Goal: Task Accomplishment & Management: Complete application form

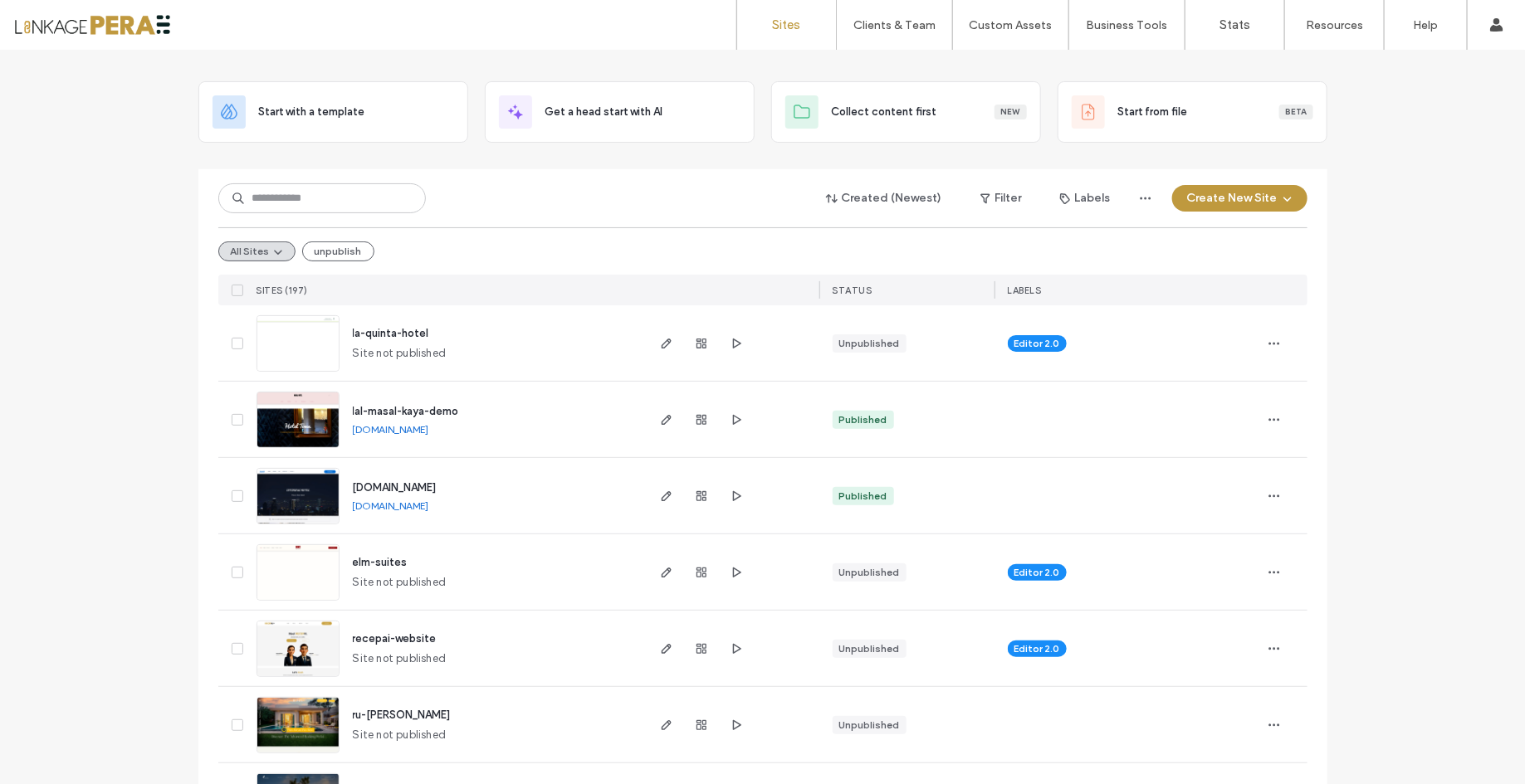
scroll to position [71, 0]
click at [430, 423] on link "[DOMAIN_NAME]" at bounding box center [391, 428] width 76 height 13
click at [348, 204] on input at bounding box center [321, 196] width 207 height 30
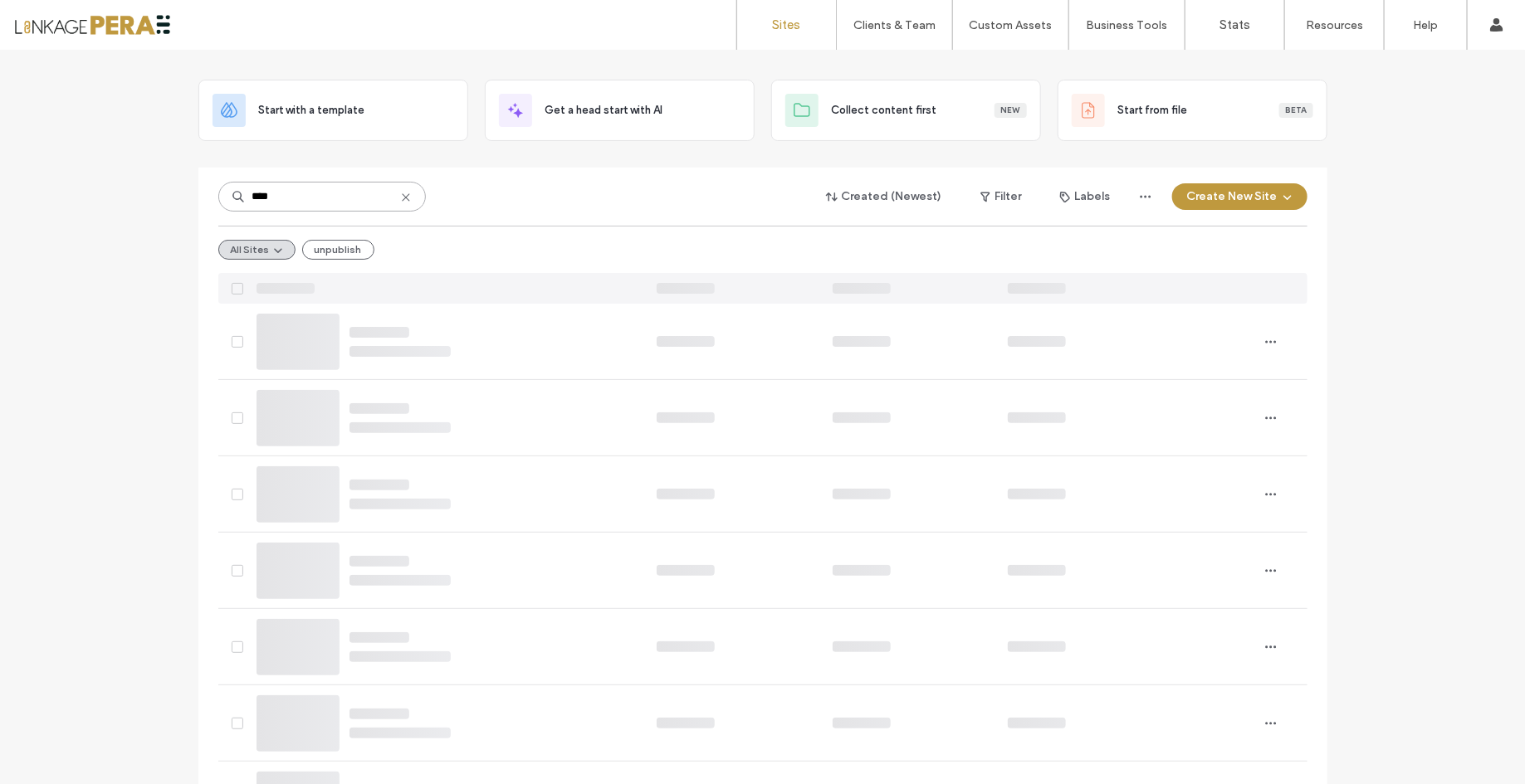
scroll to position [0, 0]
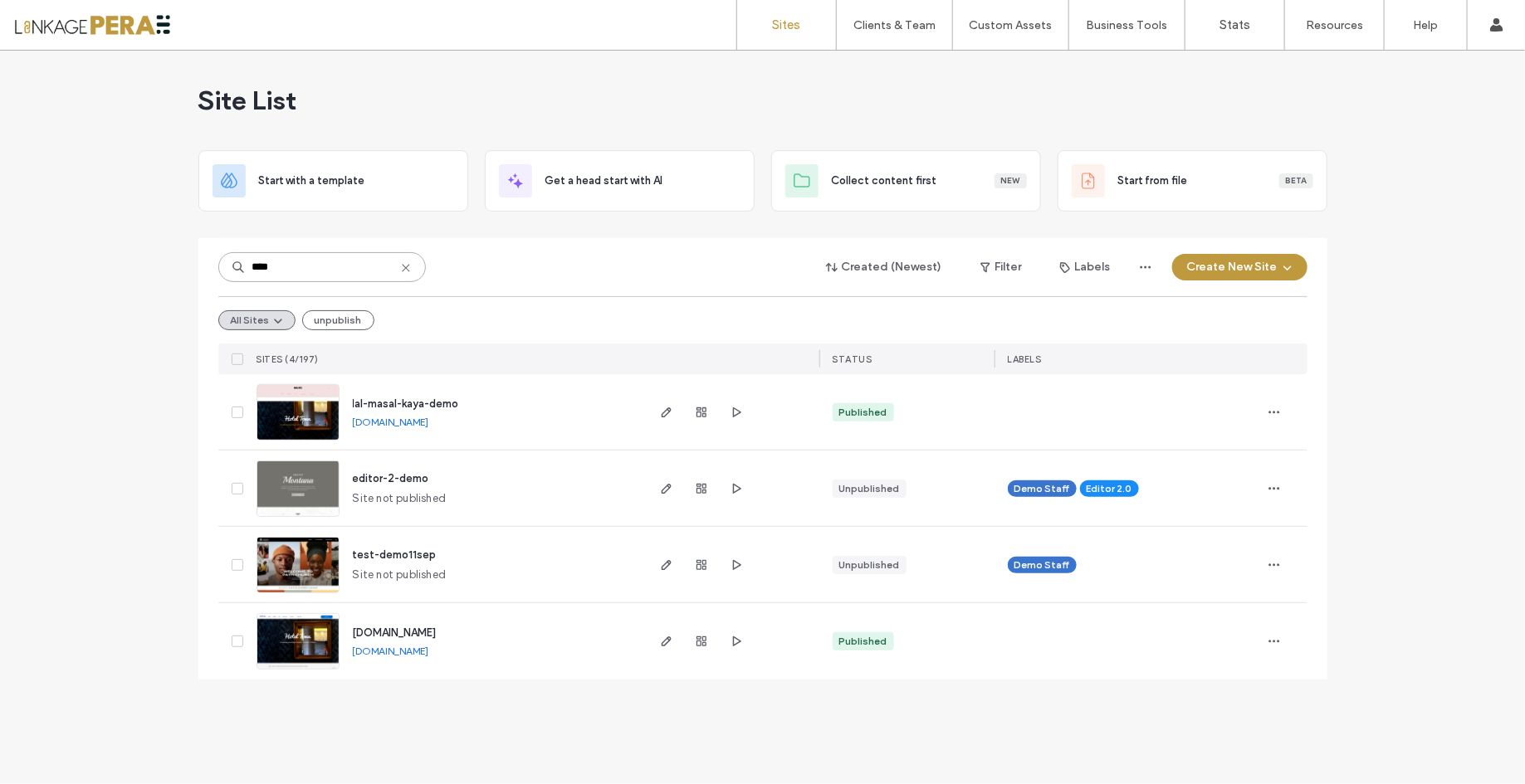
type input "****"
click at [422, 551] on span "test-demo11sep" at bounding box center [394, 555] width 84 height 13
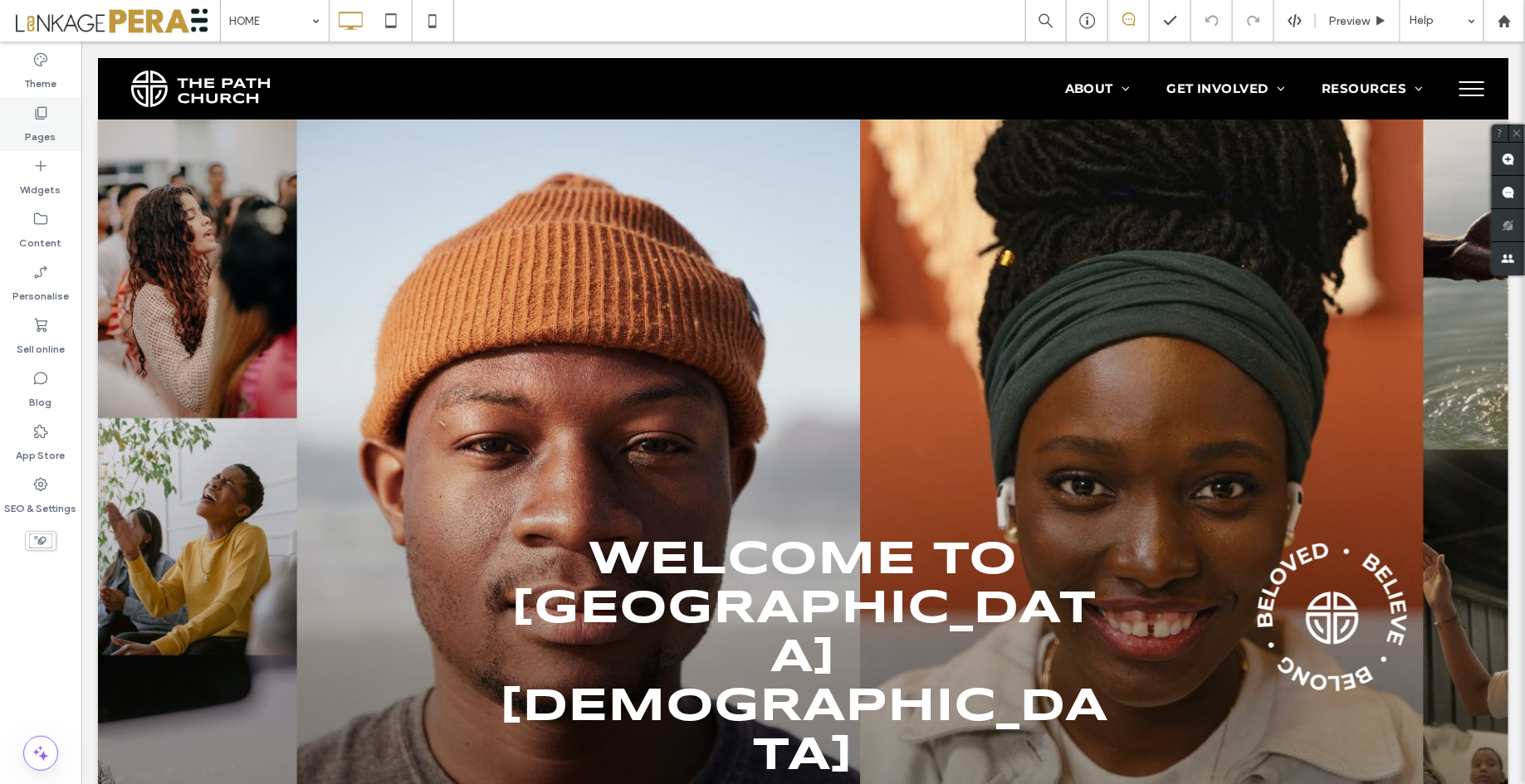
click at [32, 137] on label "Pages" at bounding box center [41, 133] width 31 height 24
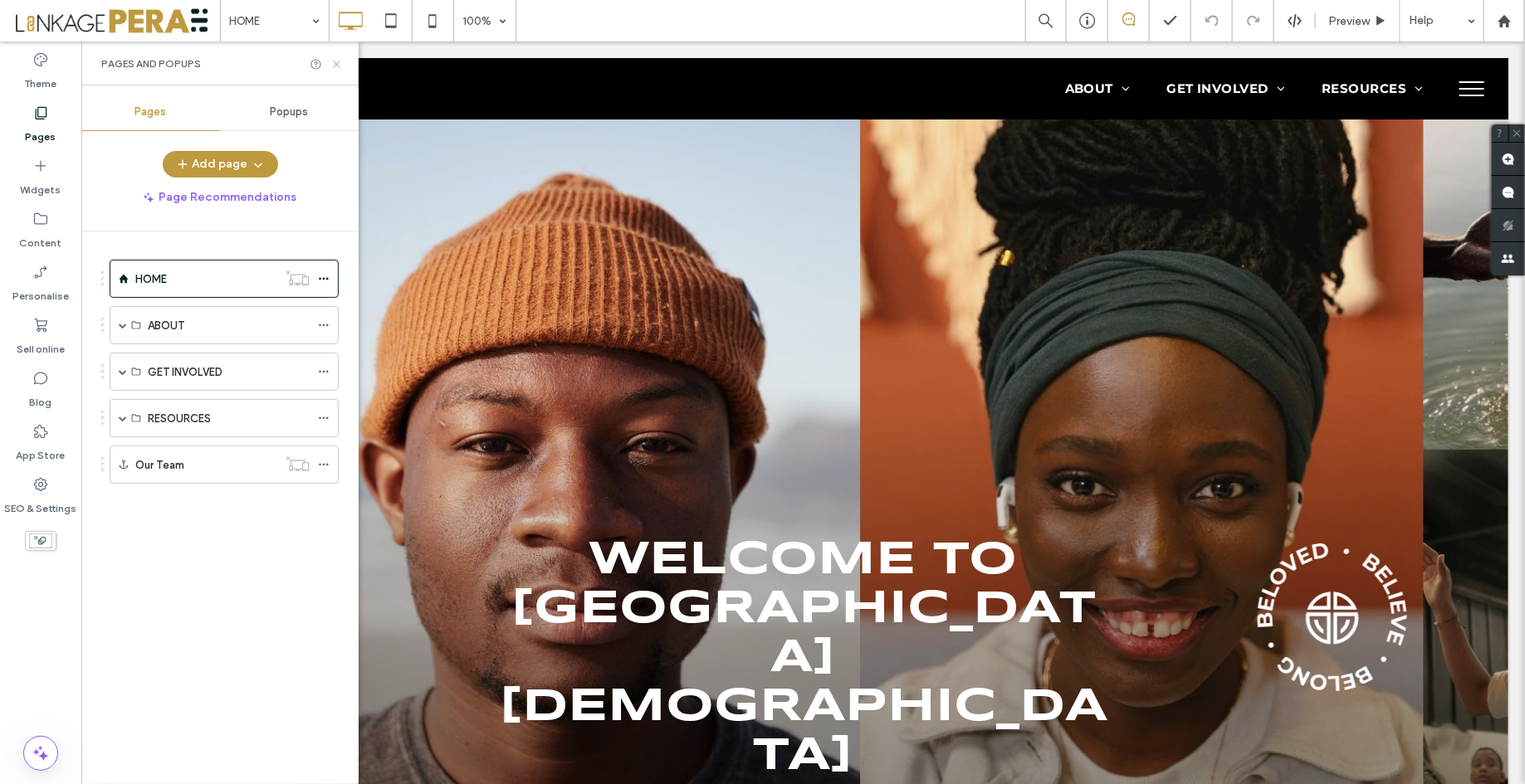
drag, startPoint x: 343, startPoint y: 52, endPoint x: 334, endPoint y: 57, distance: 10.3
click at [342, 52] on div "Pages and Popups" at bounding box center [220, 63] width 278 height 44
click at [335, 59] on icon at bounding box center [336, 64] width 13 height 13
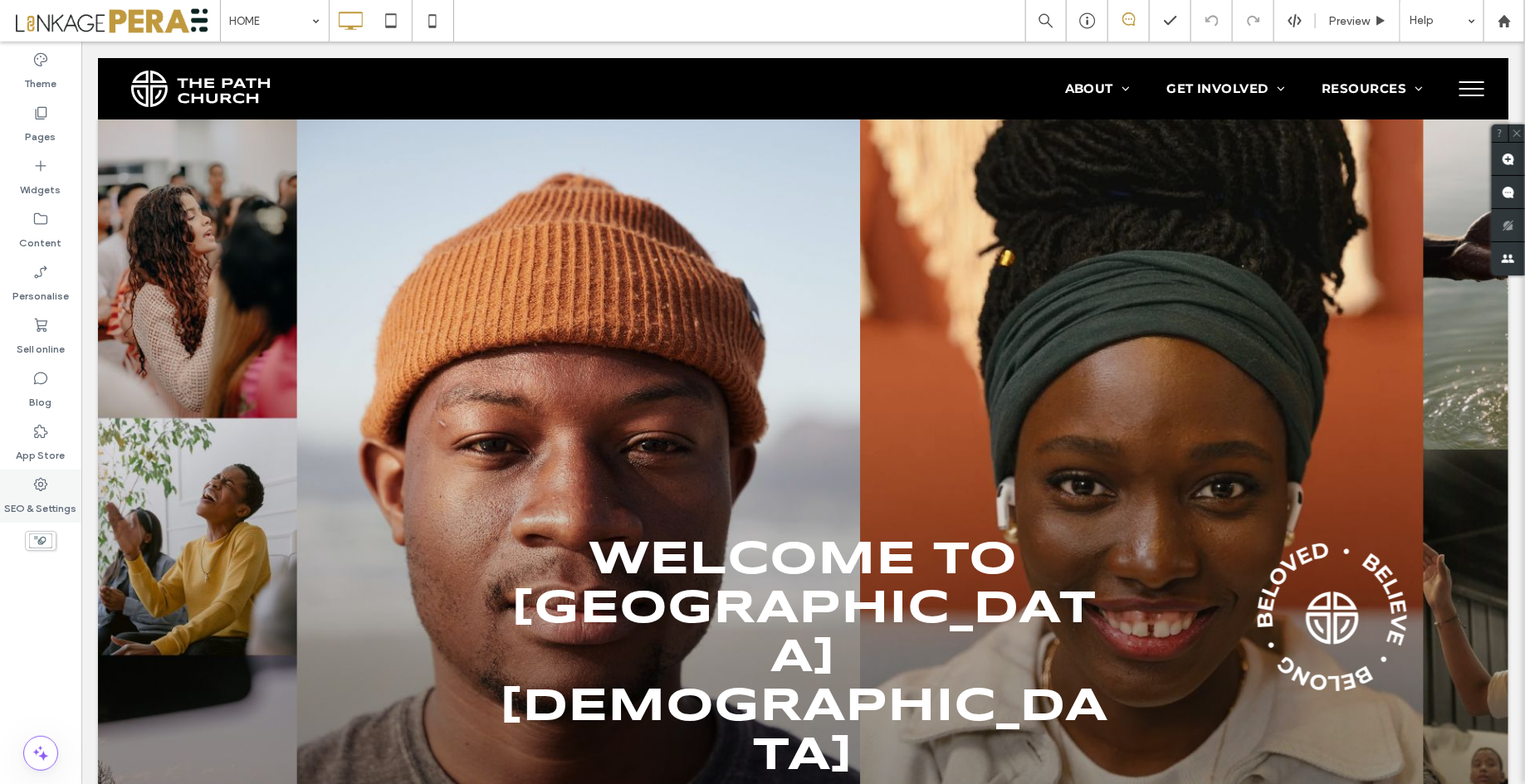
click at [24, 479] on div "SEO & Settings" at bounding box center [41, 496] width 81 height 53
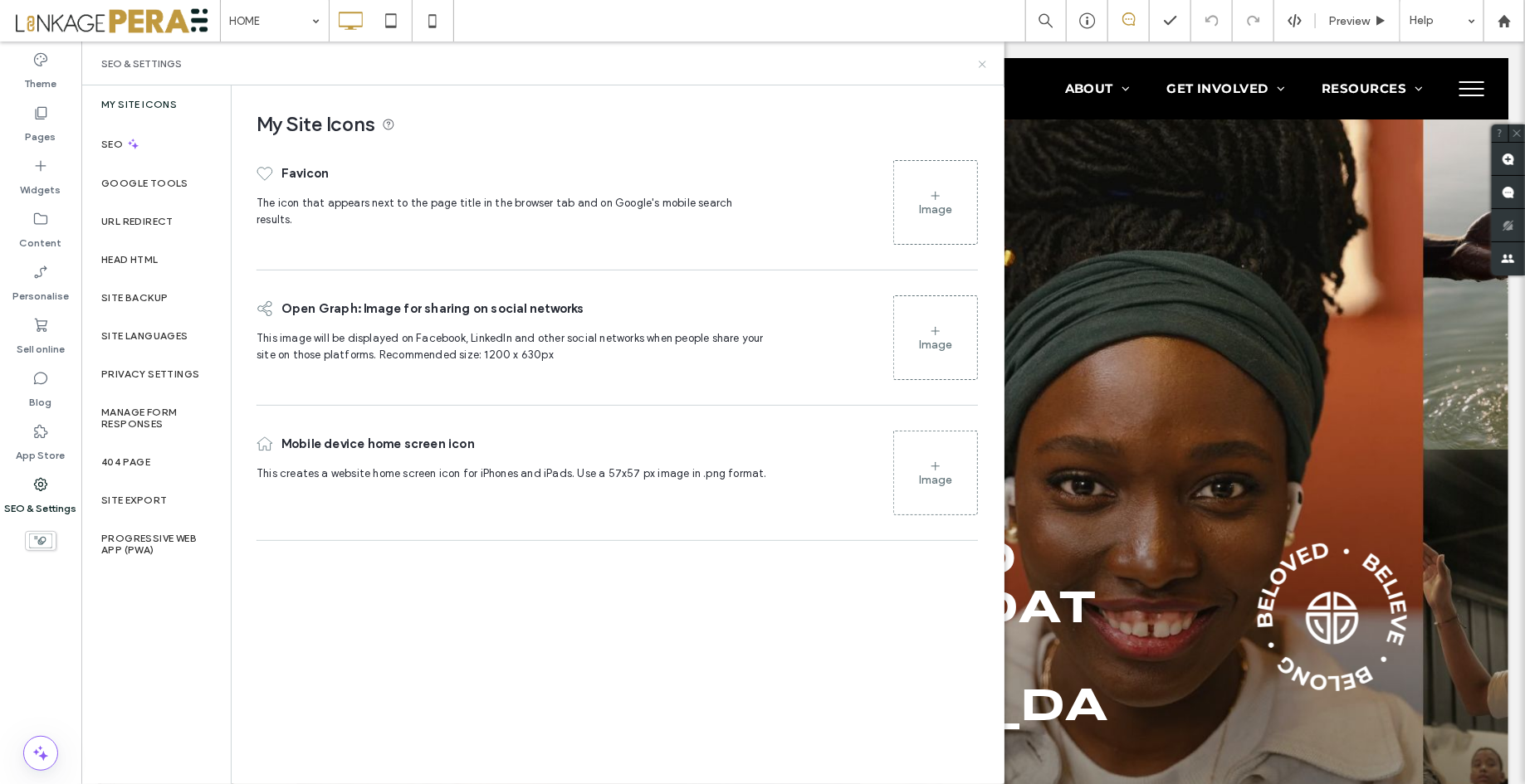
click at [983, 58] on icon at bounding box center [982, 64] width 13 height 13
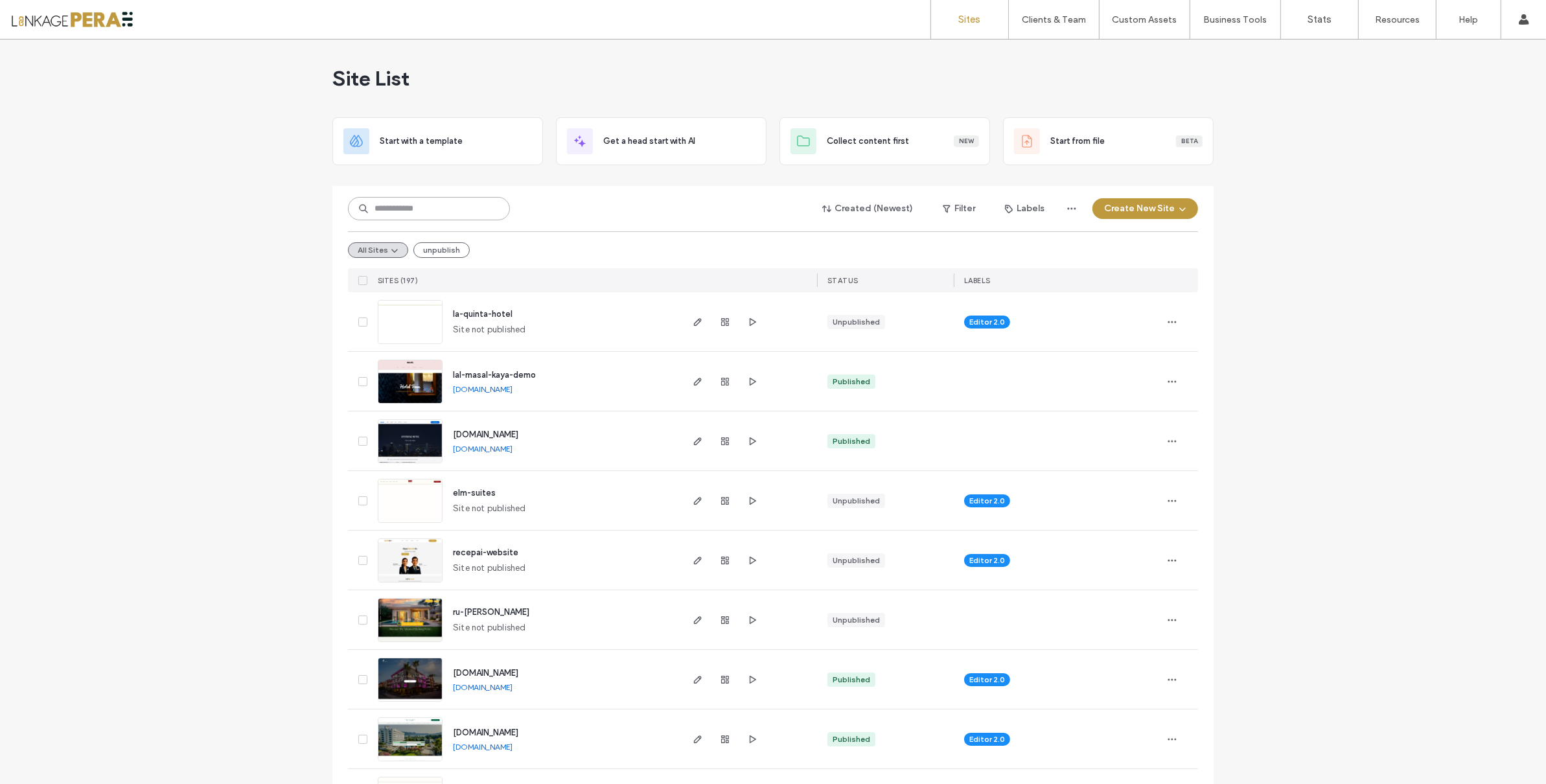
drag, startPoint x: 407, startPoint y: 208, endPoint x: 398, endPoint y: 205, distance: 9.5
click at [400, 206] on input at bounding box center [429, 208] width 162 height 23
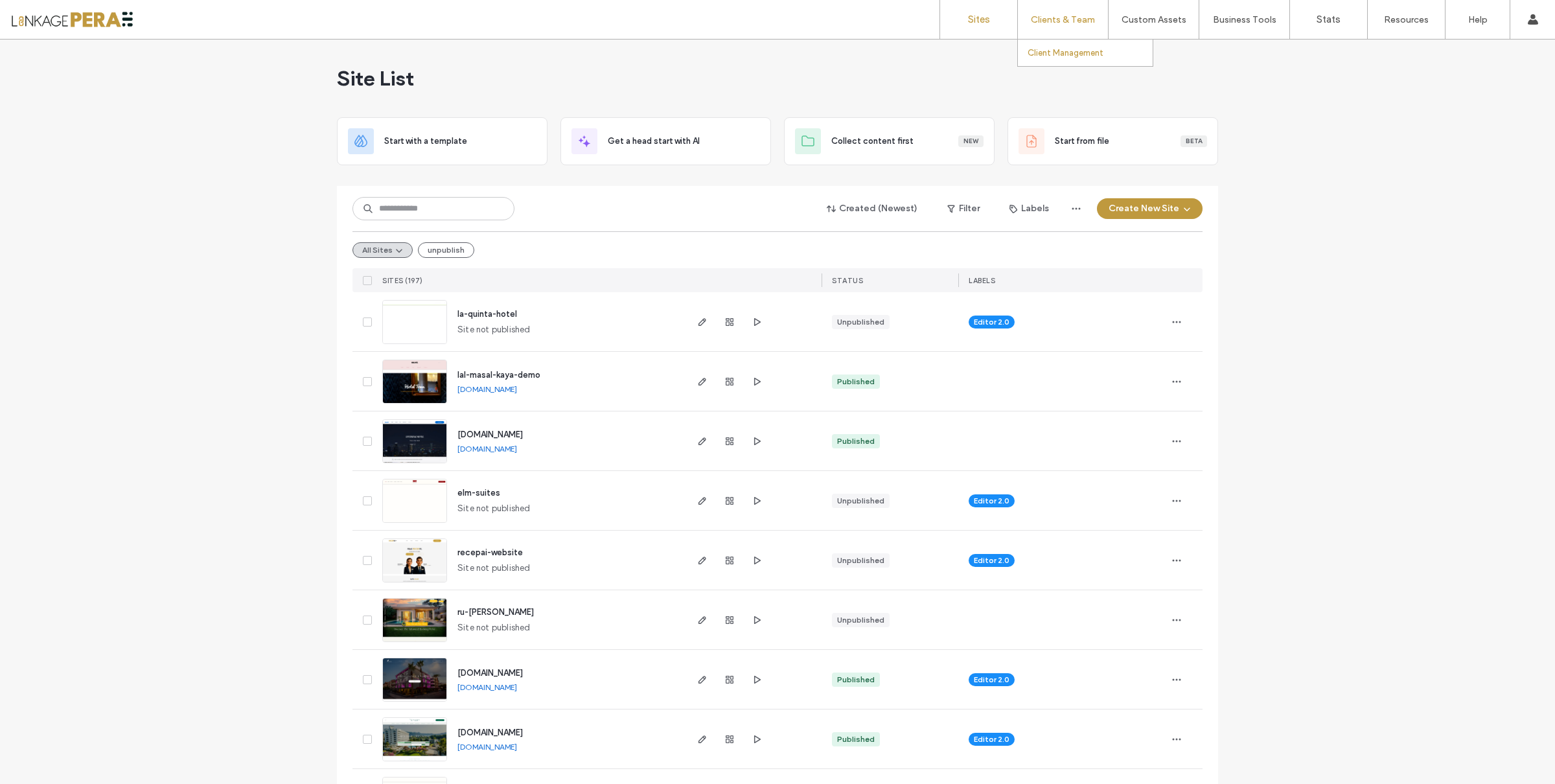
click at [1062, 43] on link "Client Management" at bounding box center [1090, 53] width 125 height 27
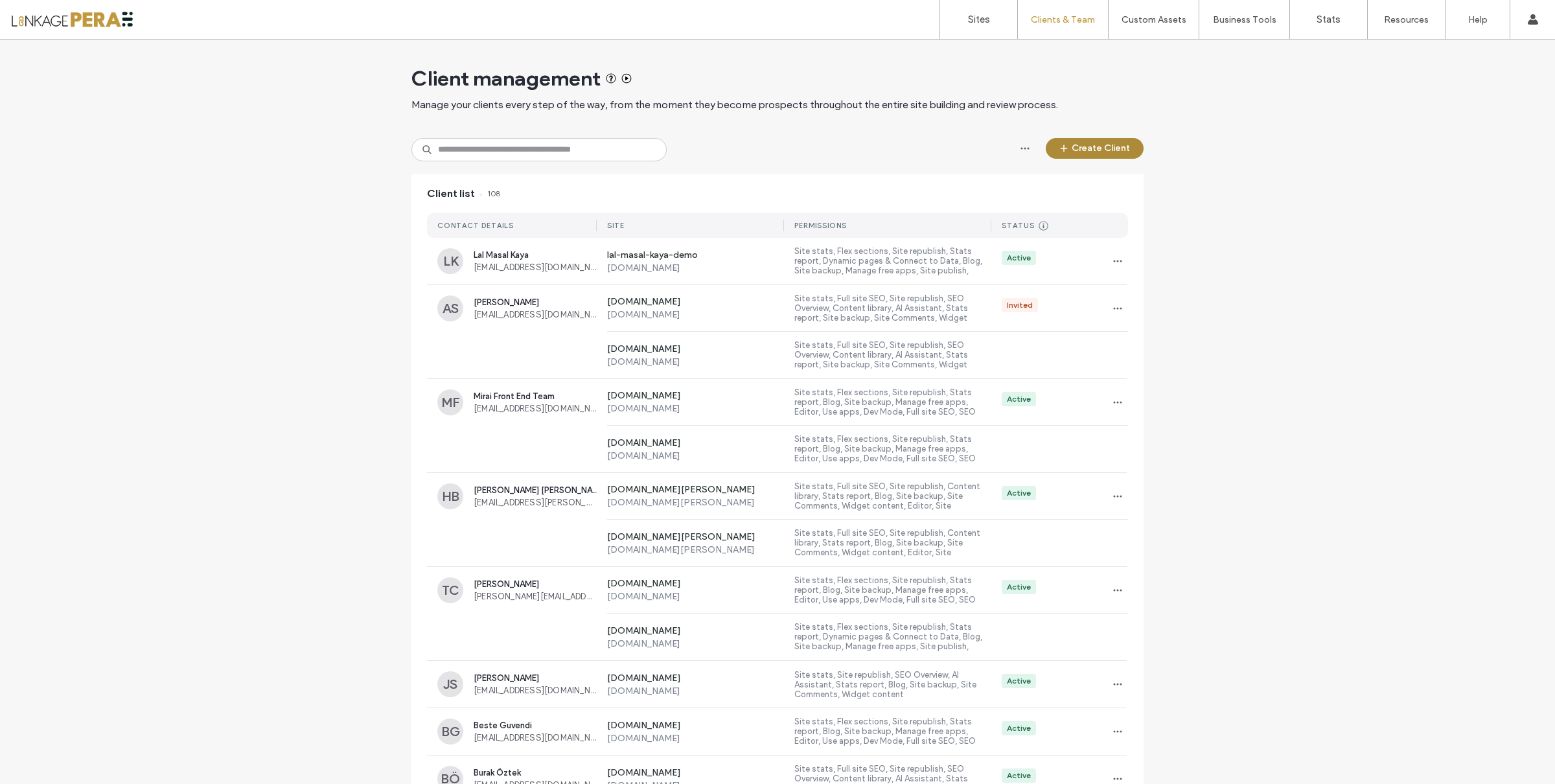
click at [1101, 146] on button "Create Client" at bounding box center [1094, 147] width 98 height 20
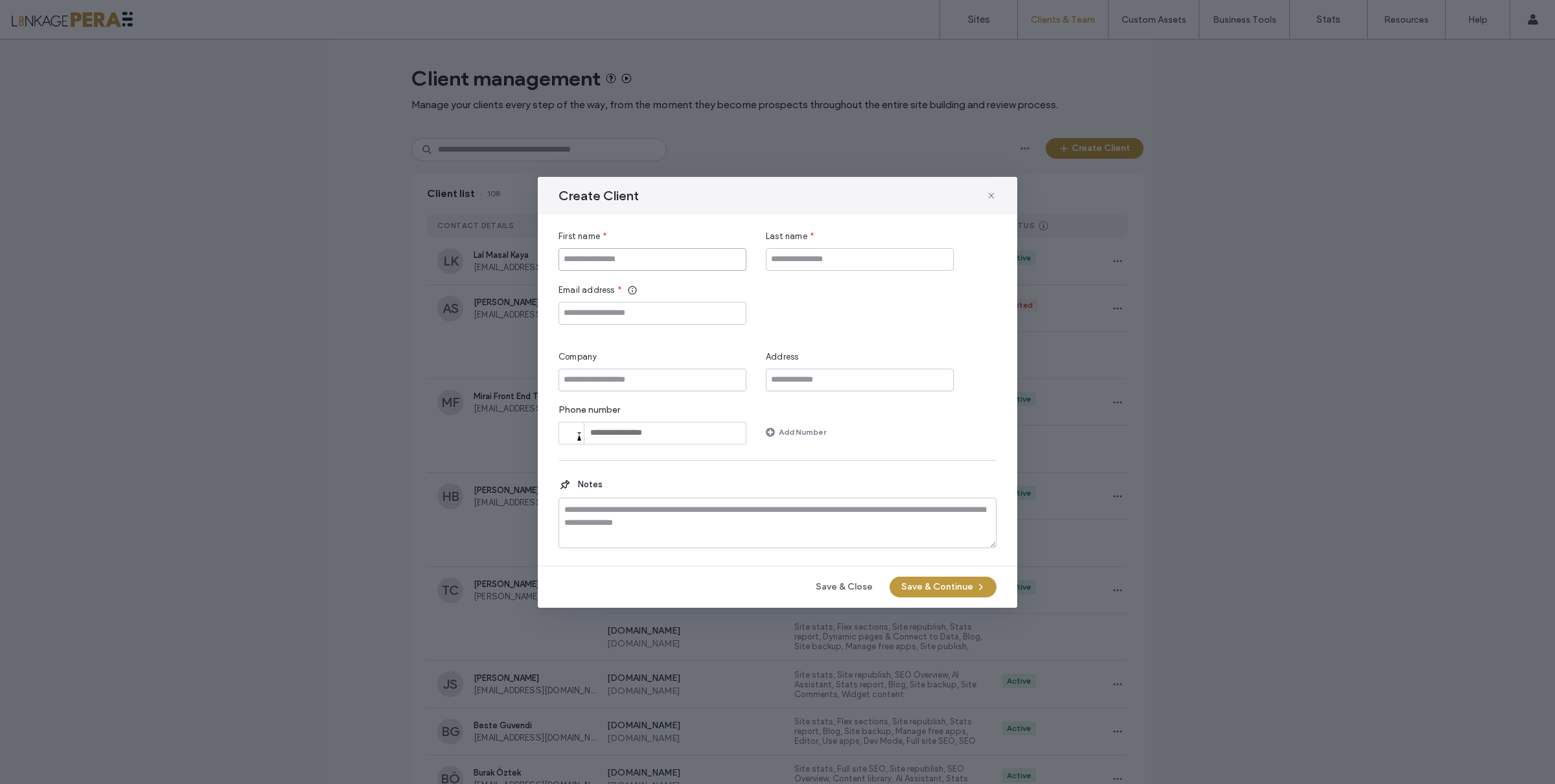
click at [631, 258] on input "First name" at bounding box center [652, 260] width 188 height 23
type input "******"
type input "***"
click at [687, 307] on input "Email address" at bounding box center [652, 313] width 188 height 23
paste input "**********"
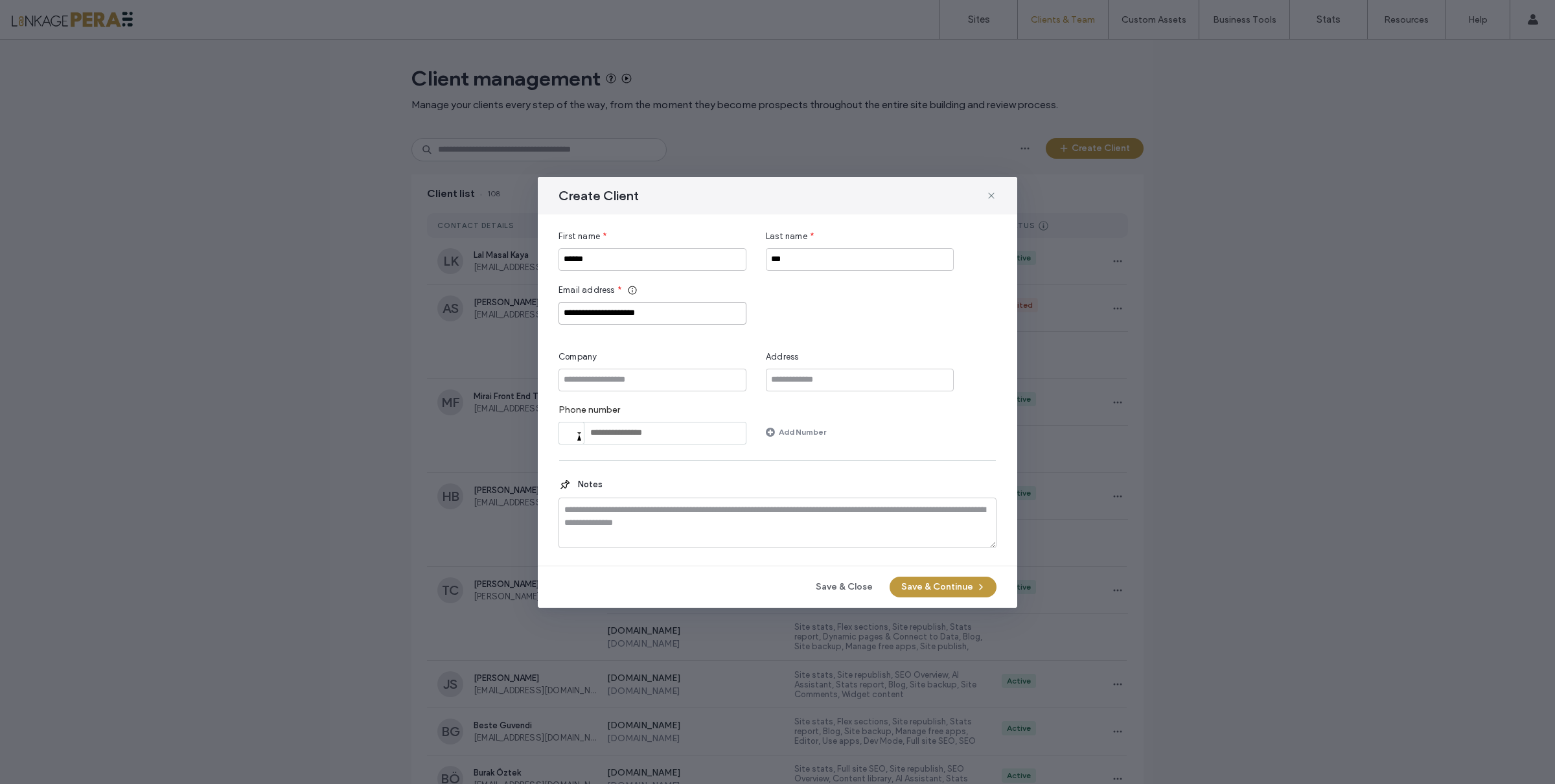
type input "**********"
click at [668, 378] on input "Company" at bounding box center [652, 380] width 188 height 23
click at [960, 589] on button "Save & Continue" at bounding box center [942, 586] width 107 height 20
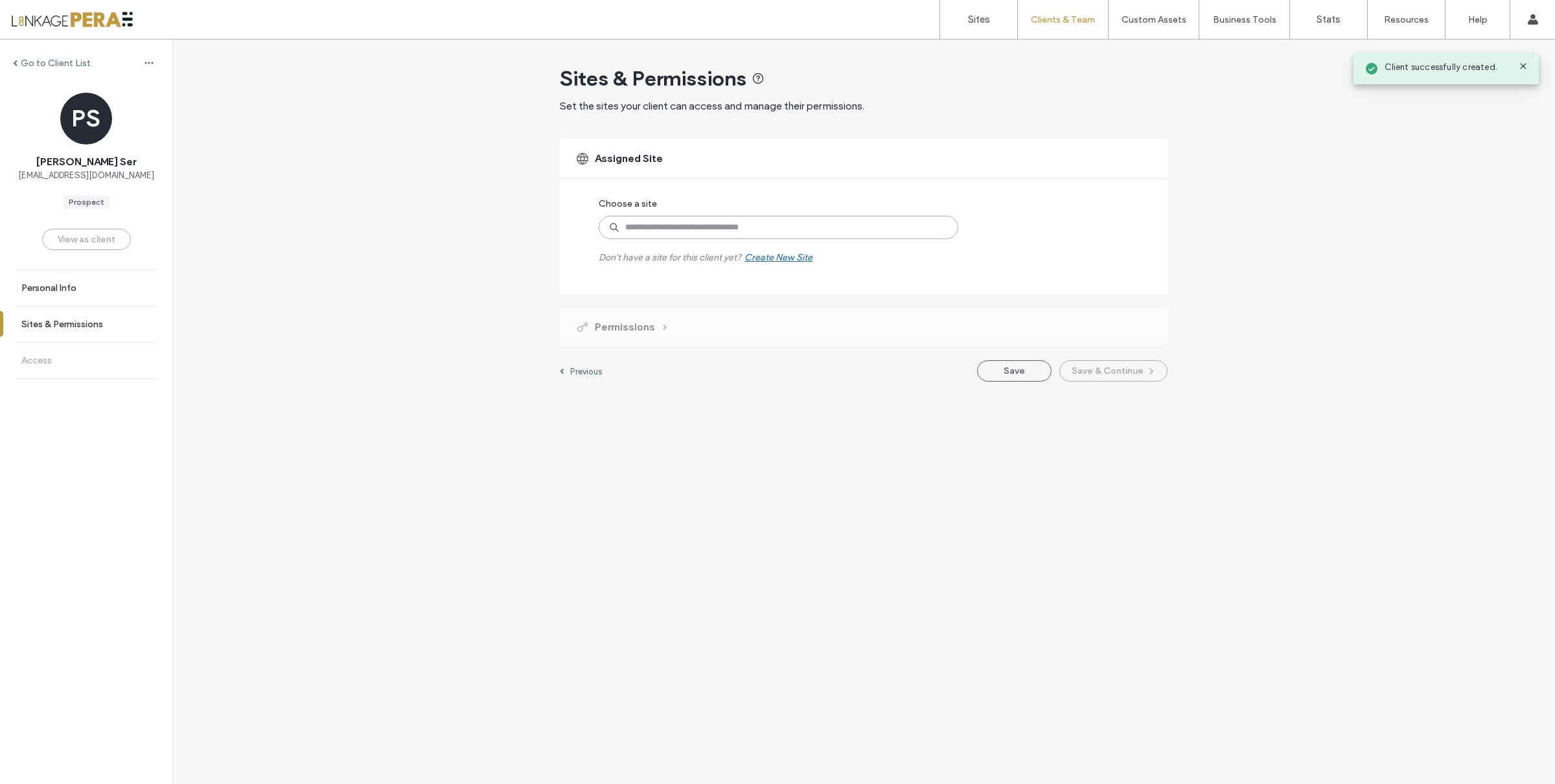
click at [646, 231] on input at bounding box center [778, 227] width 359 height 23
type input "****"
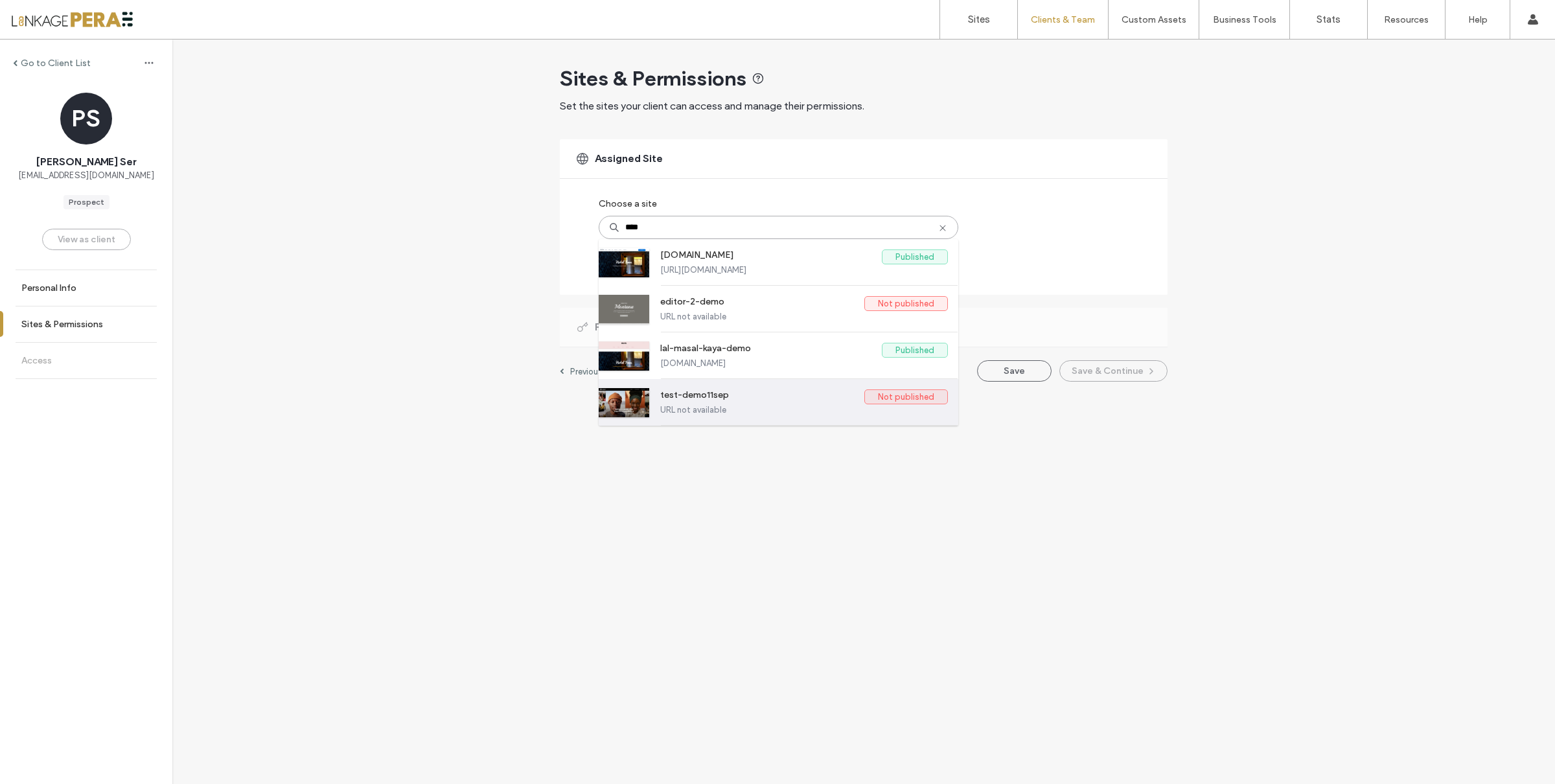
click at [743, 403] on label "test-demo11sep" at bounding box center [762, 397] width 204 height 16
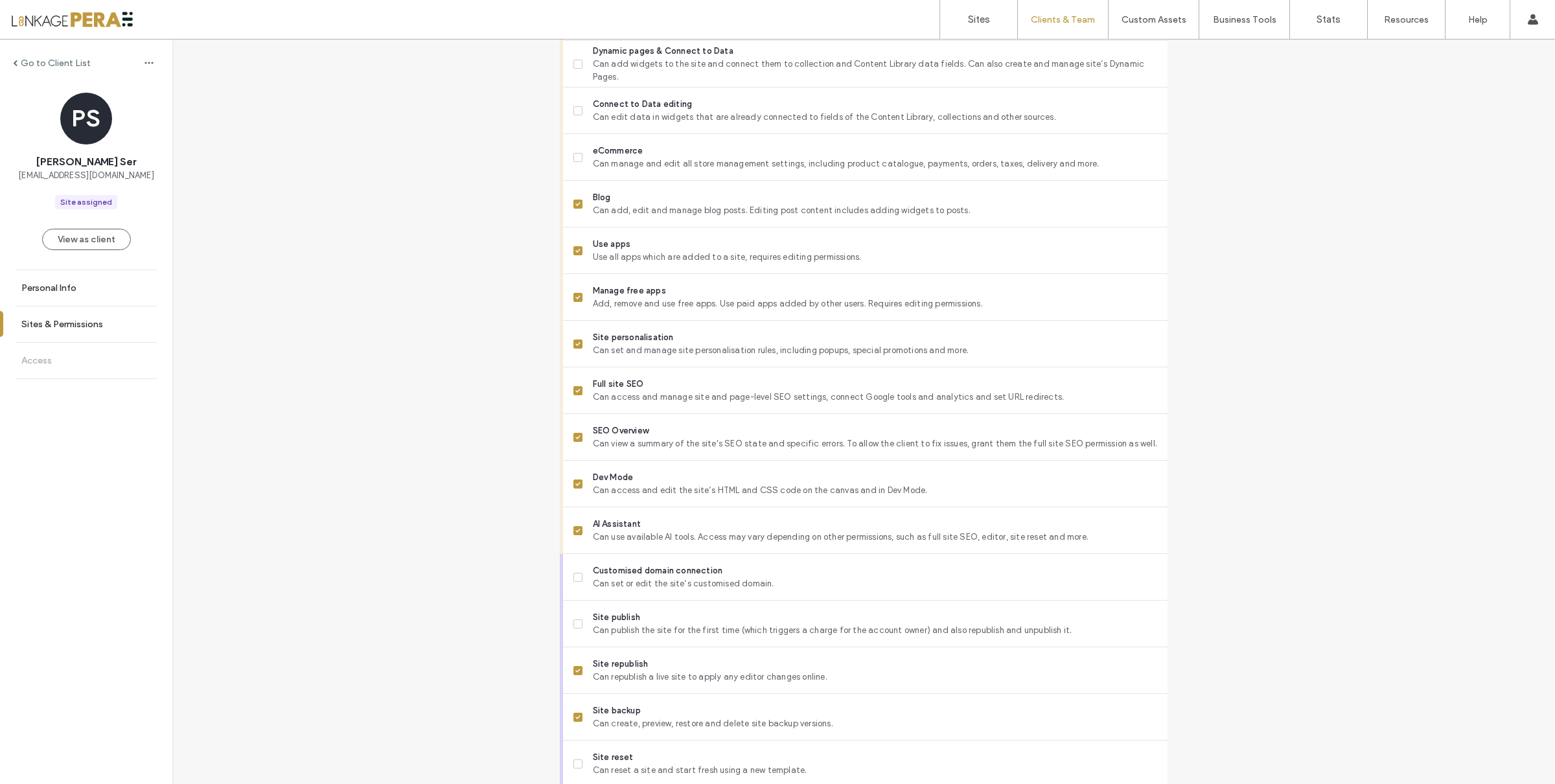
scroll to position [819, 0]
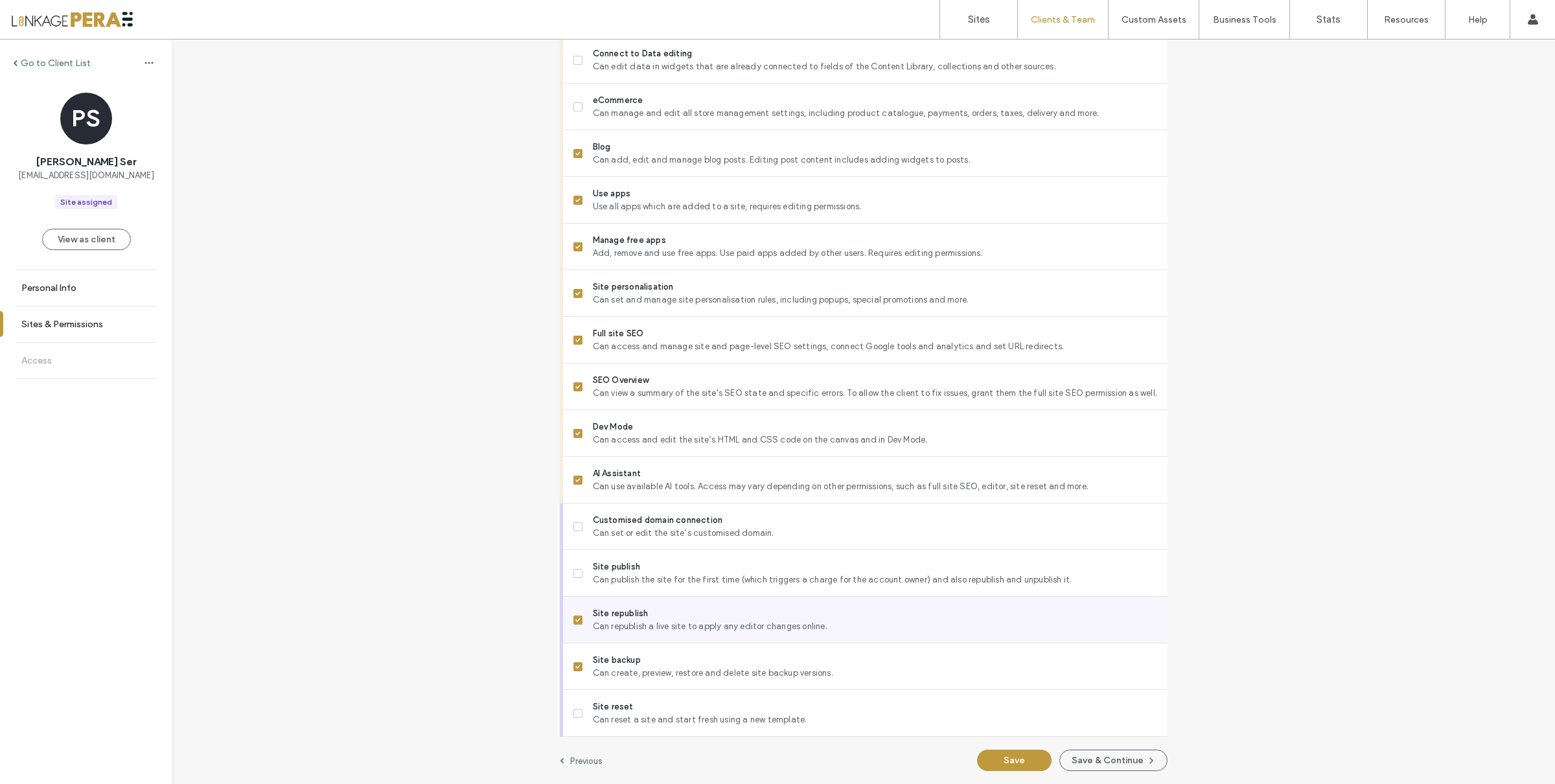
click at [566, 614] on div "Site republish Can republish a live site to apply any editor changes online." at bounding box center [865, 620] width 604 height 47
click at [575, 620] on icon at bounding box center [577, 620] width 4 height 4
click at [564, 616] on div "Site republish Can republish a live site to apply any editor changes online." at bounding box center [865, 620] width 604 height 47
click at [575, 618] on icon at bounding box center [577, 620] width 5 height 4
click at [1010, 757] on button "Save" at bounding box center [1014, 760] width 75 height 21
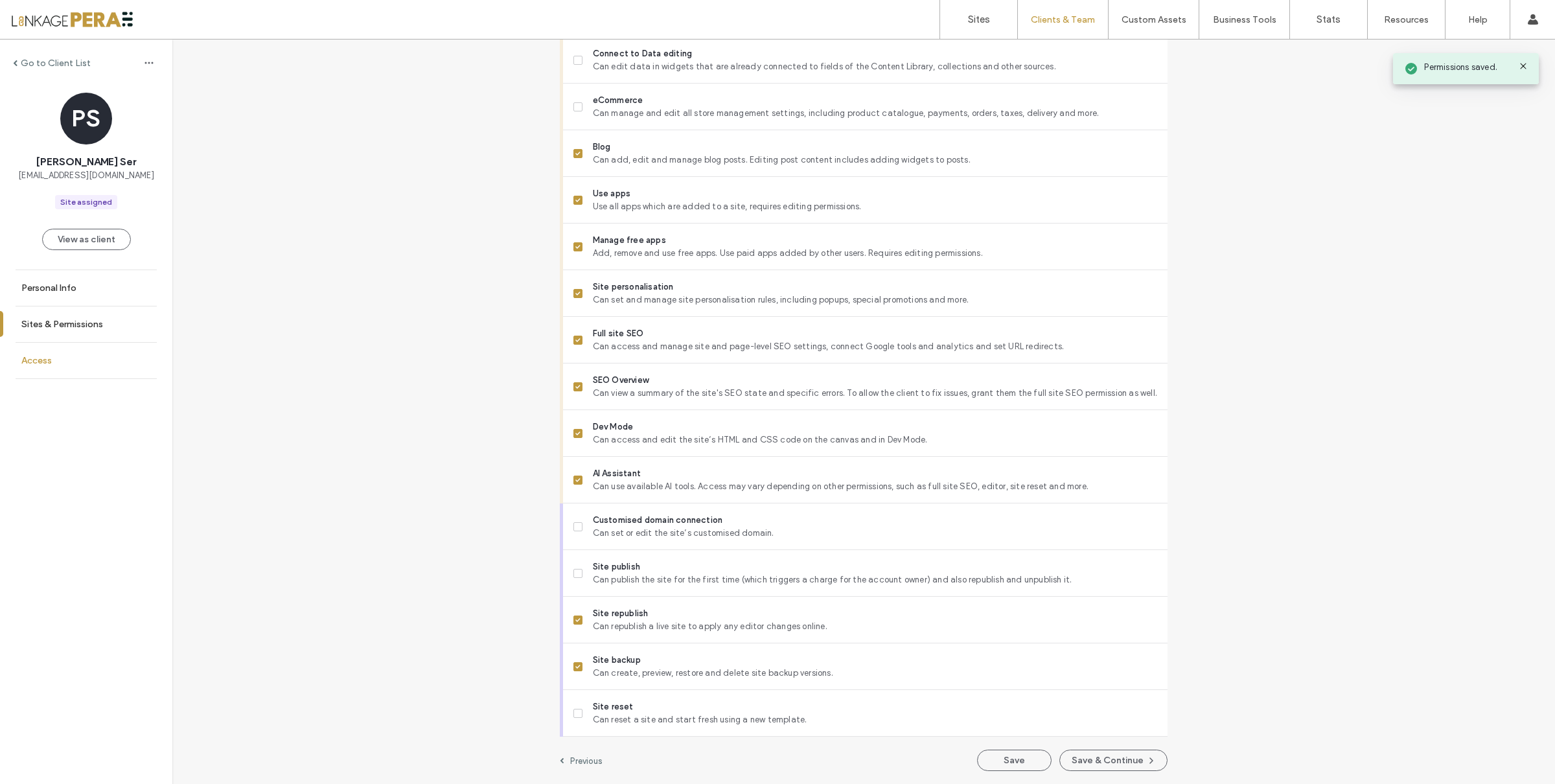
click at [90, 363] on link "Access" at bounding box center [86, 361] width 172 height 35
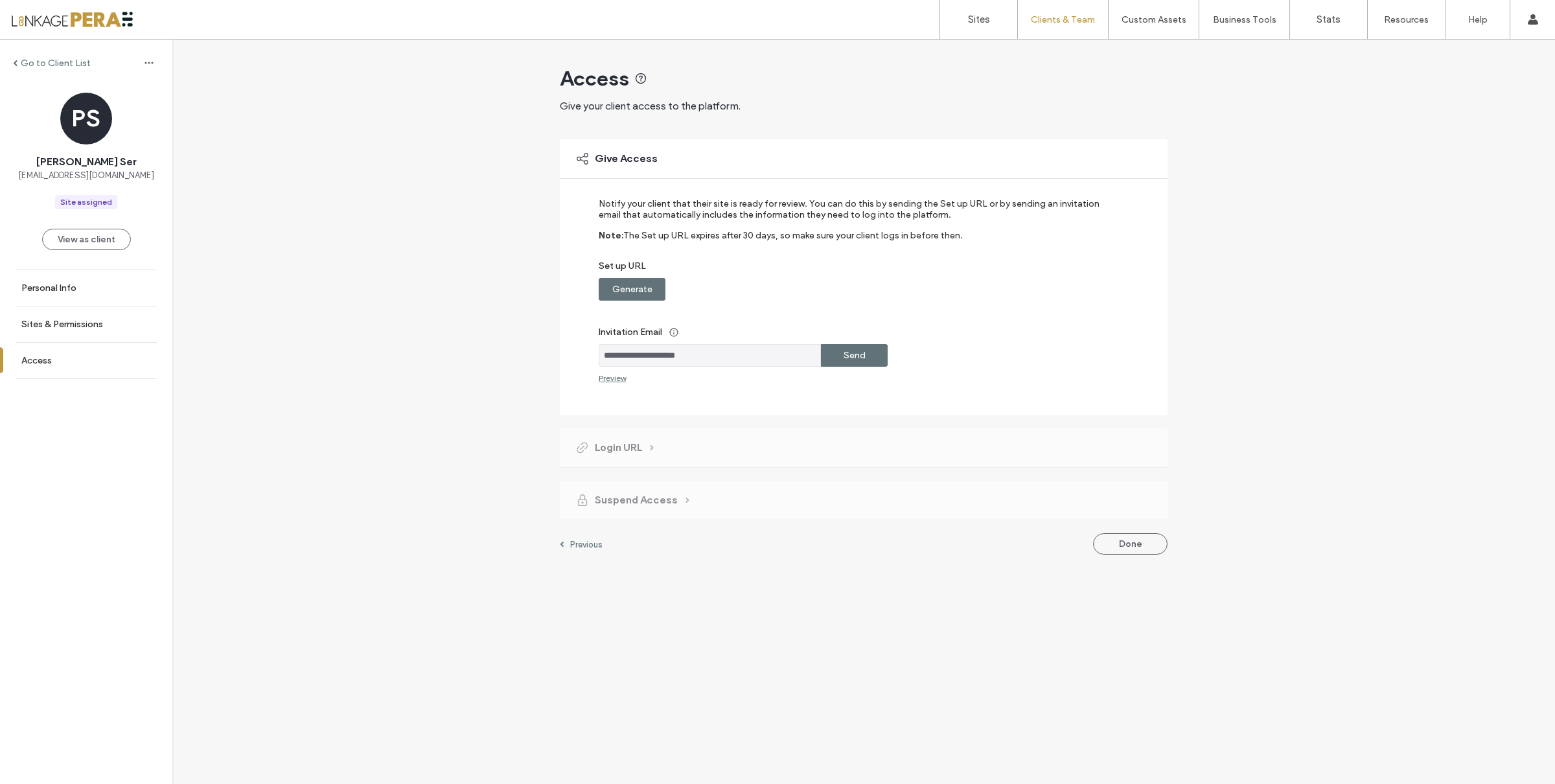
click at [858, 358] on label "Send" at bounding box center [854, 355] width 22 height 24
